Goal: Find specific page/section: Find specific page/section

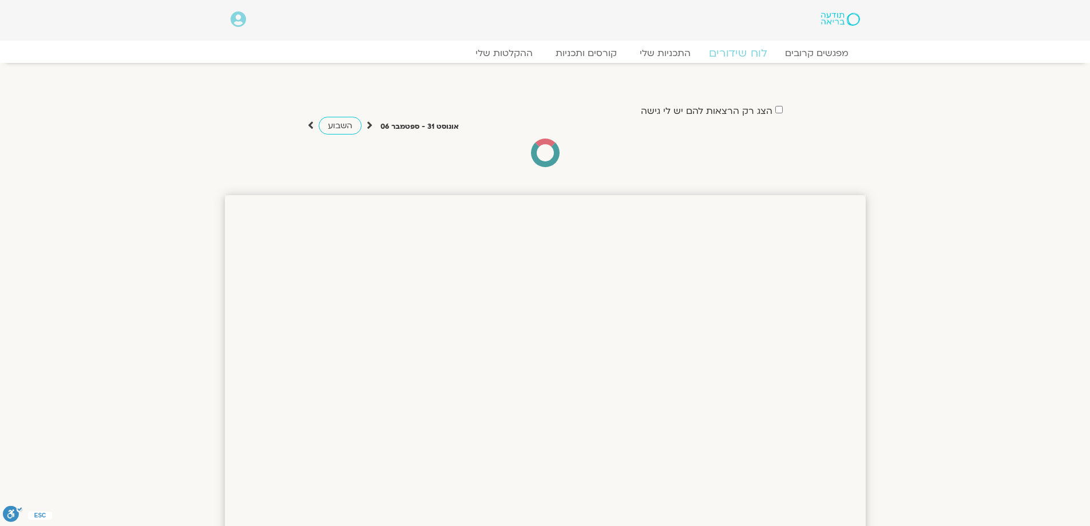
click at [748, 57] on link "לוח שידורים" at bounding box center [738, 53] width 86 height 14
click at [748, 56] on link "לוח שידורים" at bounding box center [738, 53] width 86 height 14
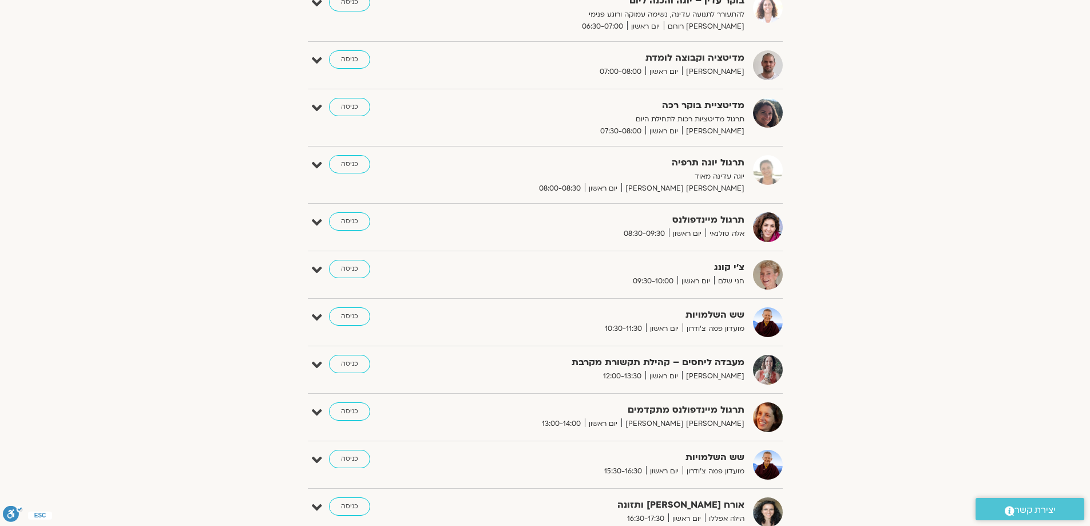
scroll to position [229, 0]
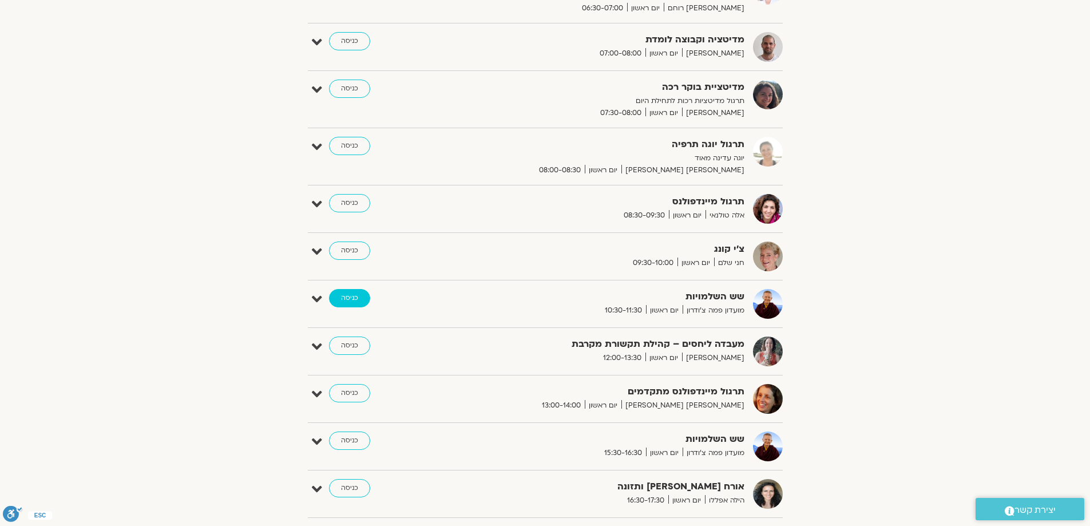
click at [351, 296] on link "כניסה" at bounding box center [349, 298] width 41 height 18
